Goal: Task Accomplishment & Management: Manage account settings

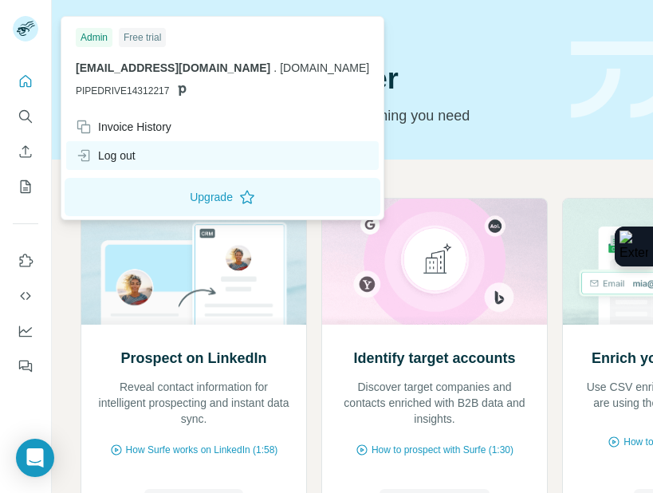
click at [110, 154] on div "Log out" at bounding box center [106, 155] width 60 height 16
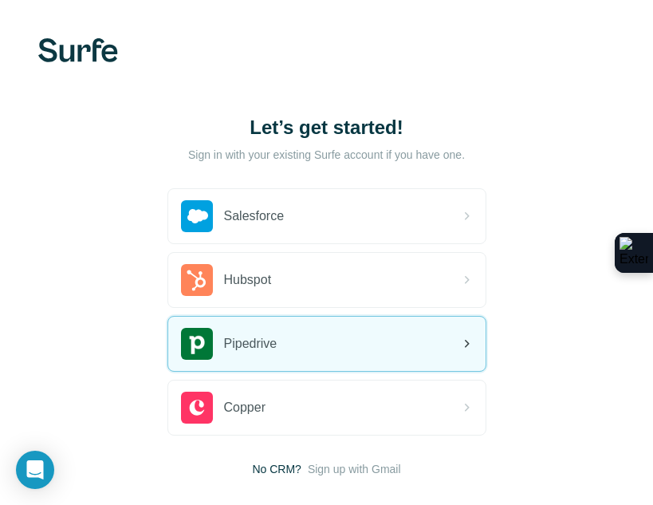
click at [337, 356] on div "Pipedrive" at bounding box center [326, 343] width 317 height 54
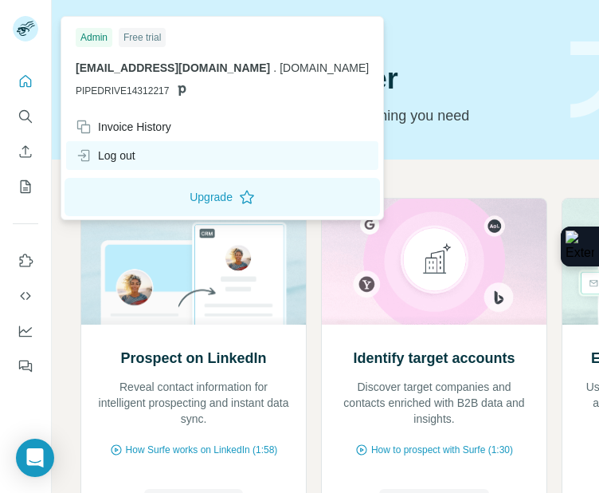
click at [94, 154] on div "Log out" at bounding box center [106, 155] width 60 height 16
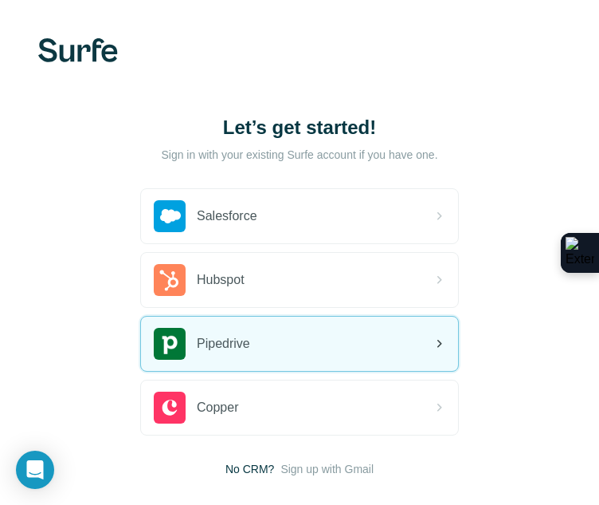
click at [191, 325] on div "Pipedrive" at bounding box center [299, 343] width 317 height 54
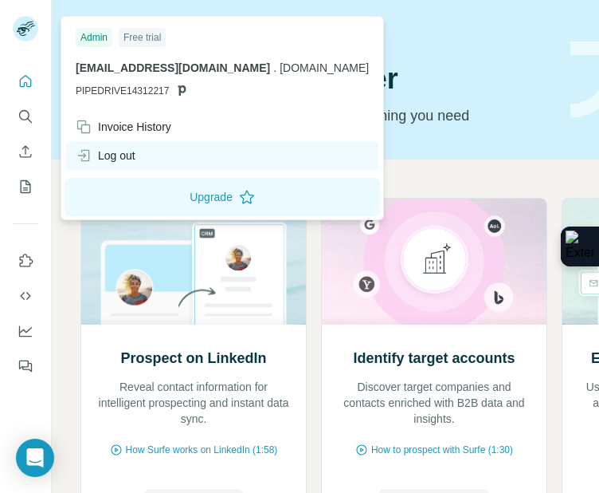
click at [100, 151] on div "Log out" at bounding box center [106, 155] width 60 height 16
